Goal: Navigation & Orientation: Understand site structure

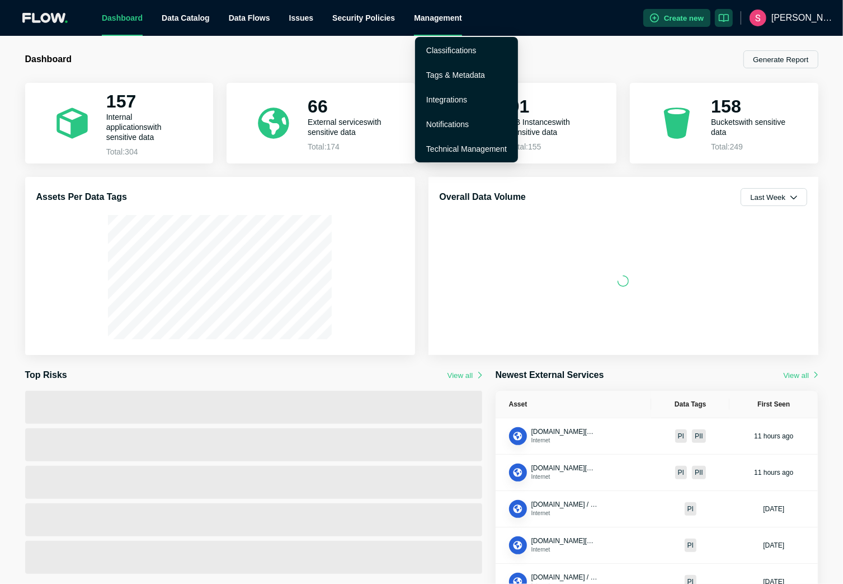
click at [439, 17] on div "Management" at bounding box center [438, 18] width 48 height 36
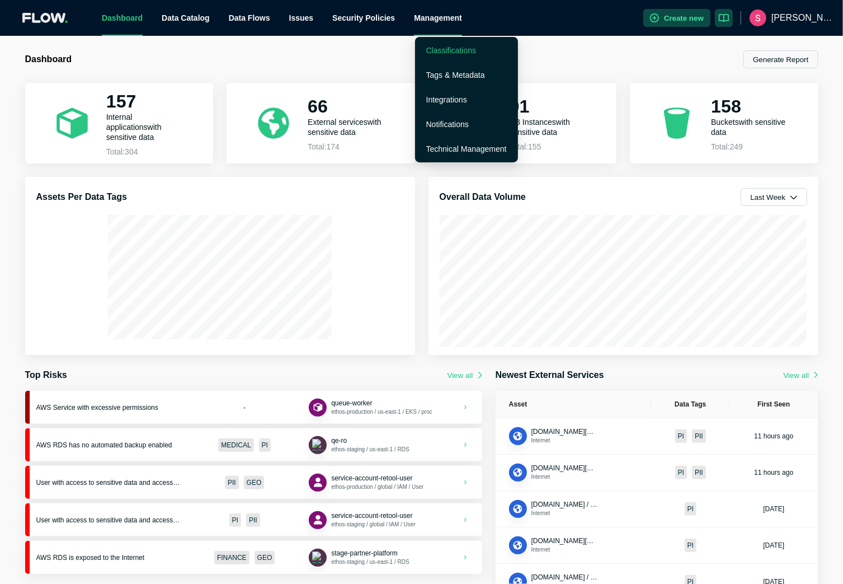
click at [444, 51] on link "Classifications" at bounding box center [451, 50] width 50 height 9
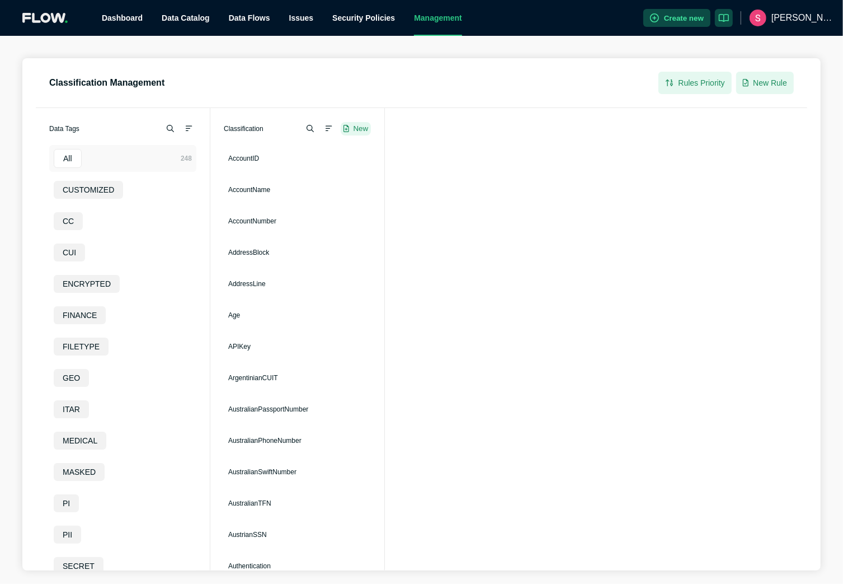
click at [442, 21] on div "Management" at bounding box center [438, 18] width 48 height 36
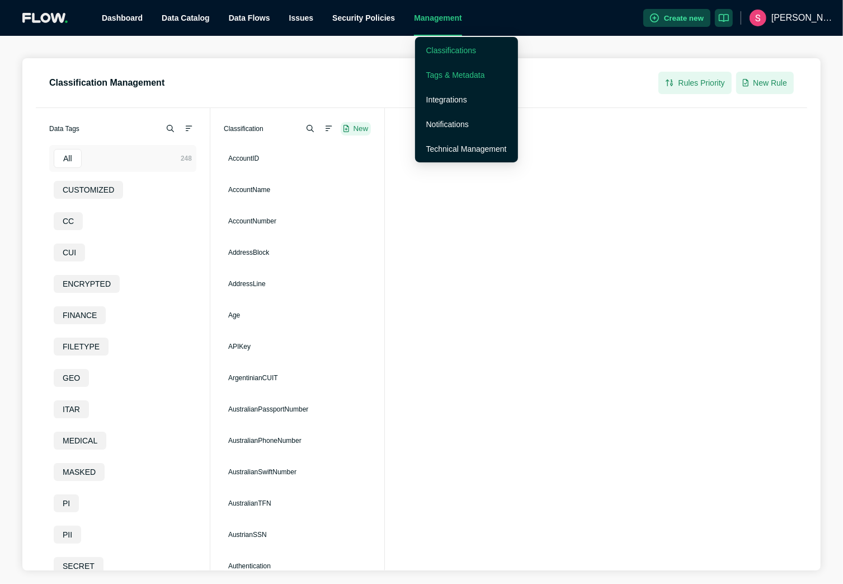
click at [439, 74] on link "Tags & Metadata" at bounding box center [455, 75] width 59 height 9
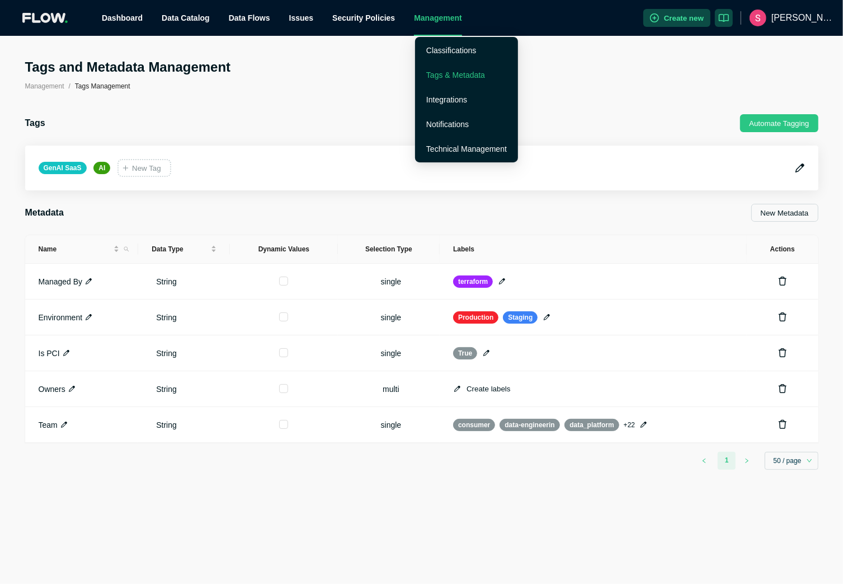
click at [449, 18] on div "Management" at bounding box center [438, 18] width 48 height 36
click at [444, 99] on link "Integrations" at bounding box center [446, 99] width 41 height 9
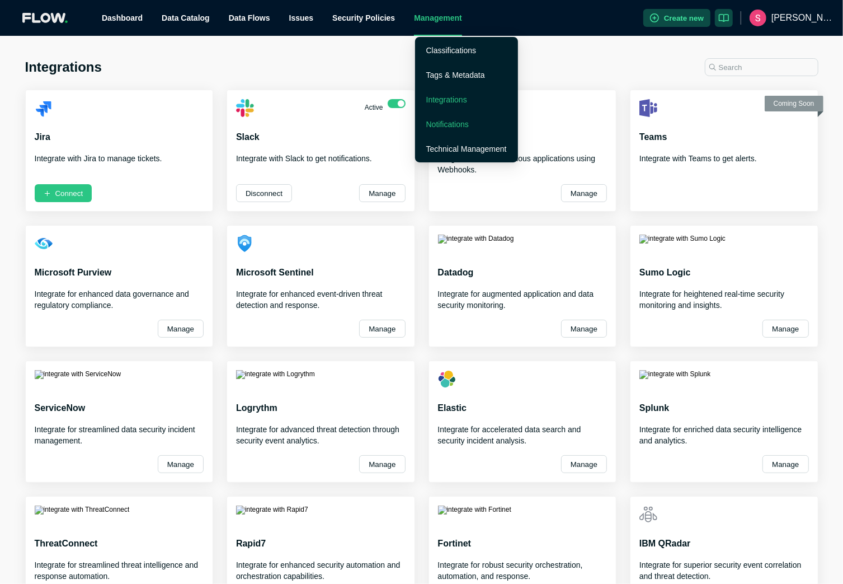
click at [436, 121] on link "Notifications" at bounding box center [447, 124] width 43 height 9
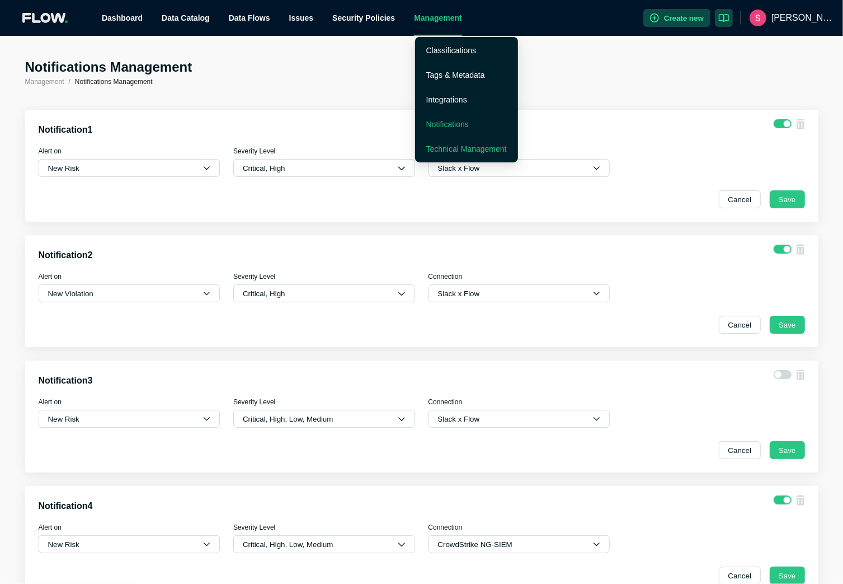
click at [446, 150] on link "Technical Management" at bounding box center [466, 148] width 81 height 9
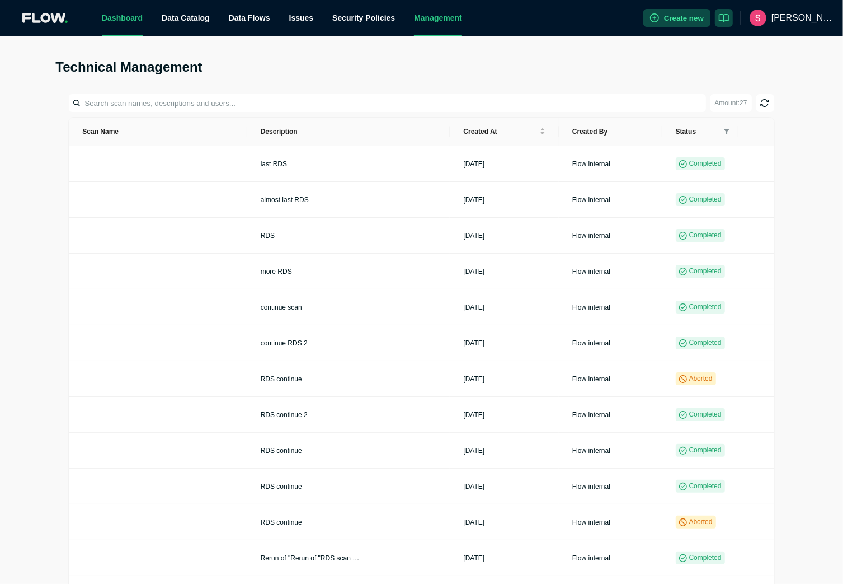
click at [128, 17] on link "Dashboard" at bounding box center [122, 17] width 41 height 9
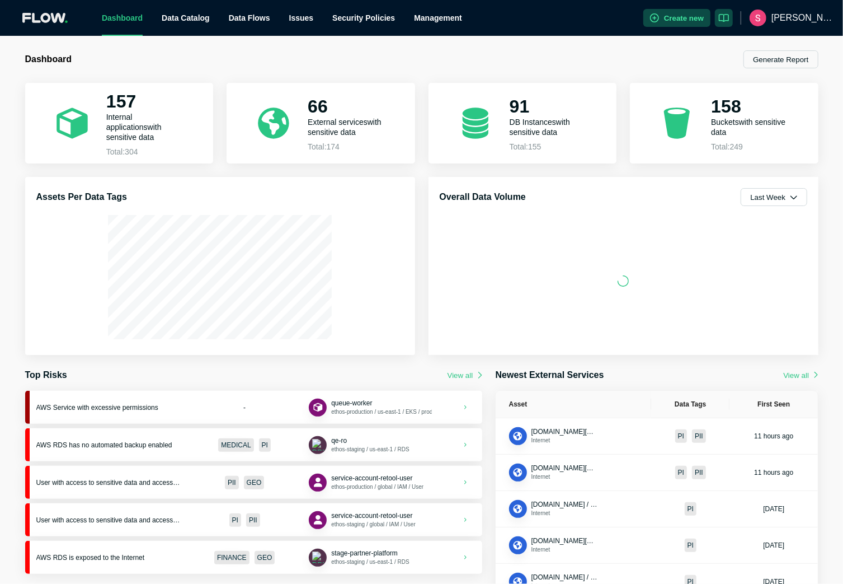
click at [55, 18] on icon at bounding box center [60, 18] width 16 height 11
